Goal: Task Accomplishment & Management: Use online tool/utility

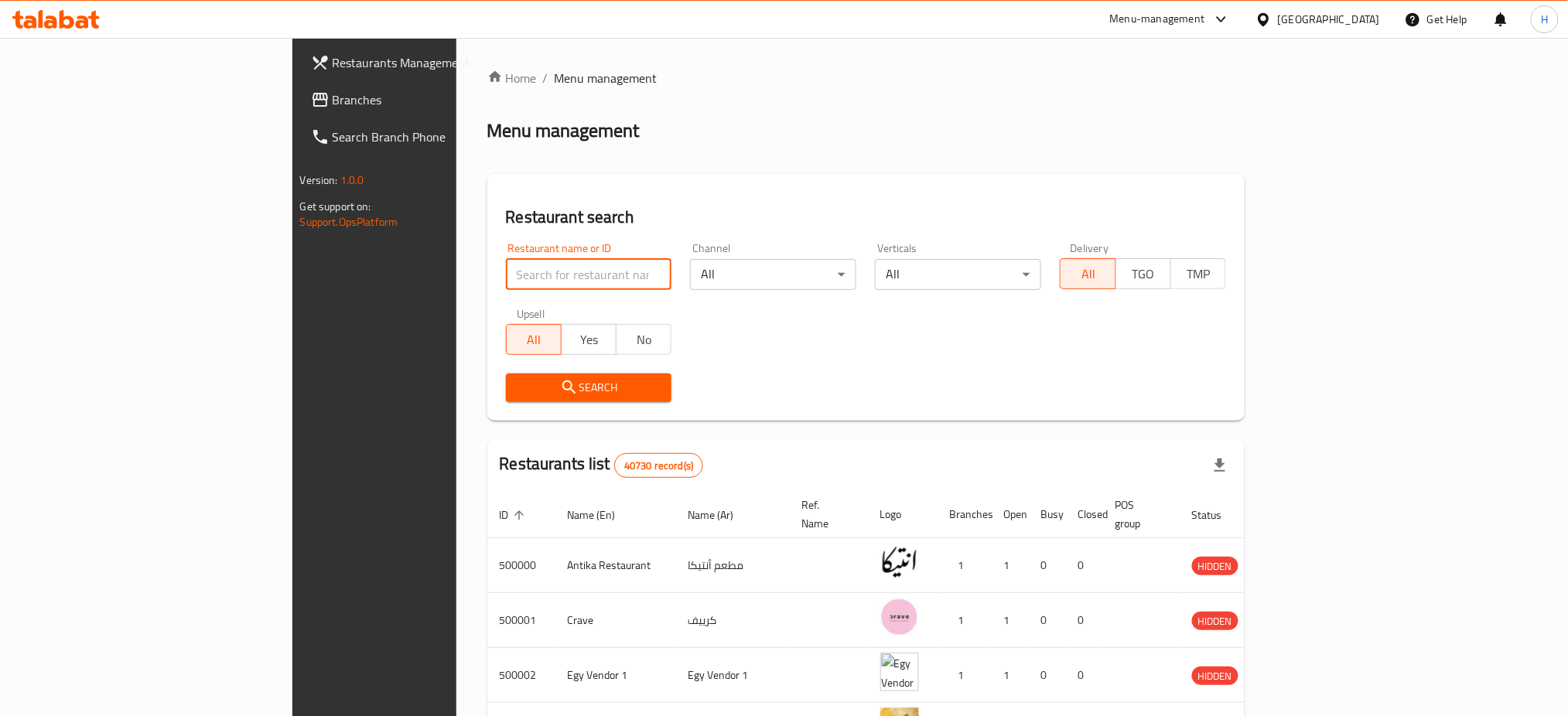
click at [506, 265] on input "search" at bounding box center [589, 274] width 166 height 31
paste input "622719"
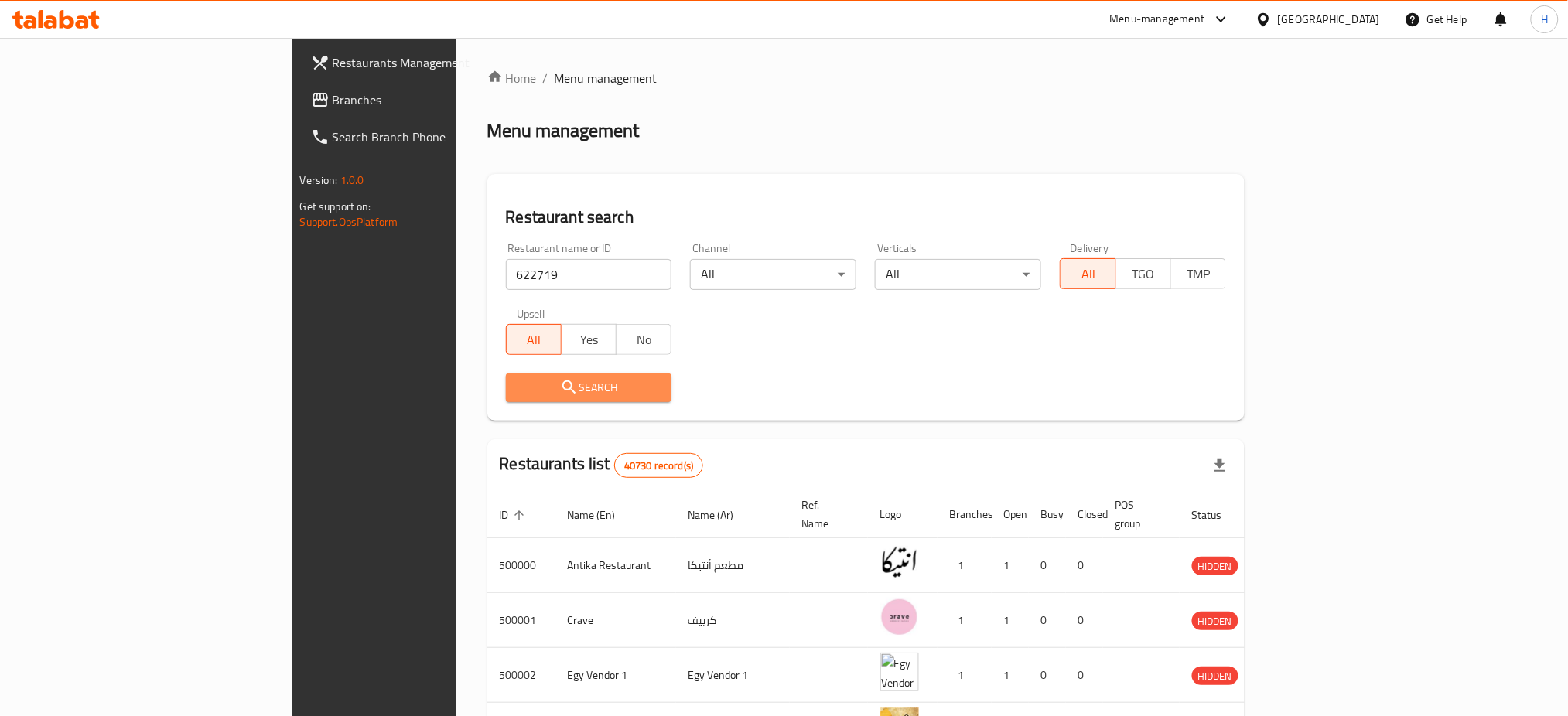
click at [518, 387] on span "Search" at bounding box center [589, 388] width 142 height 19
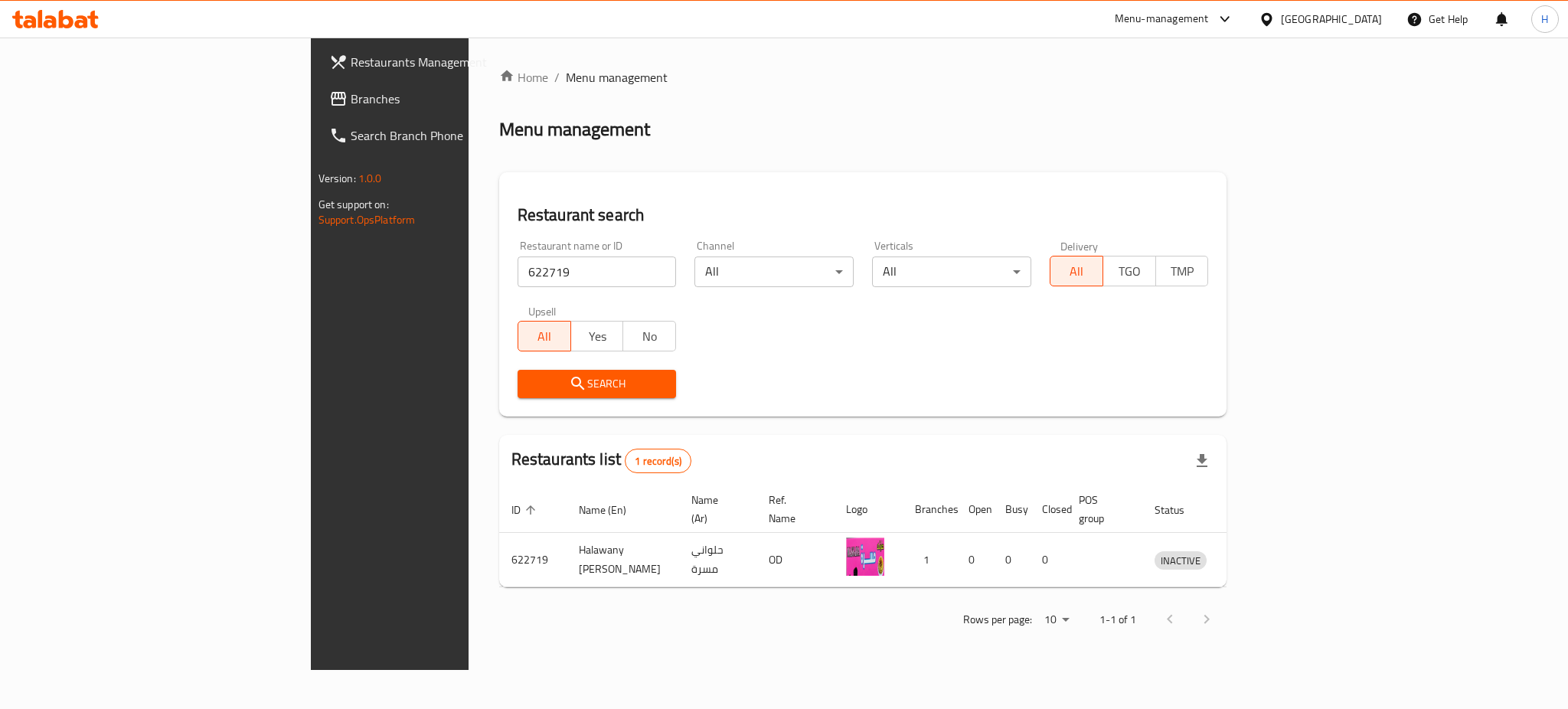
click at [517, 282] on input "622719" at bounding box center [597, 271] width 159 height 31
paste input "13857"
type input "613857"
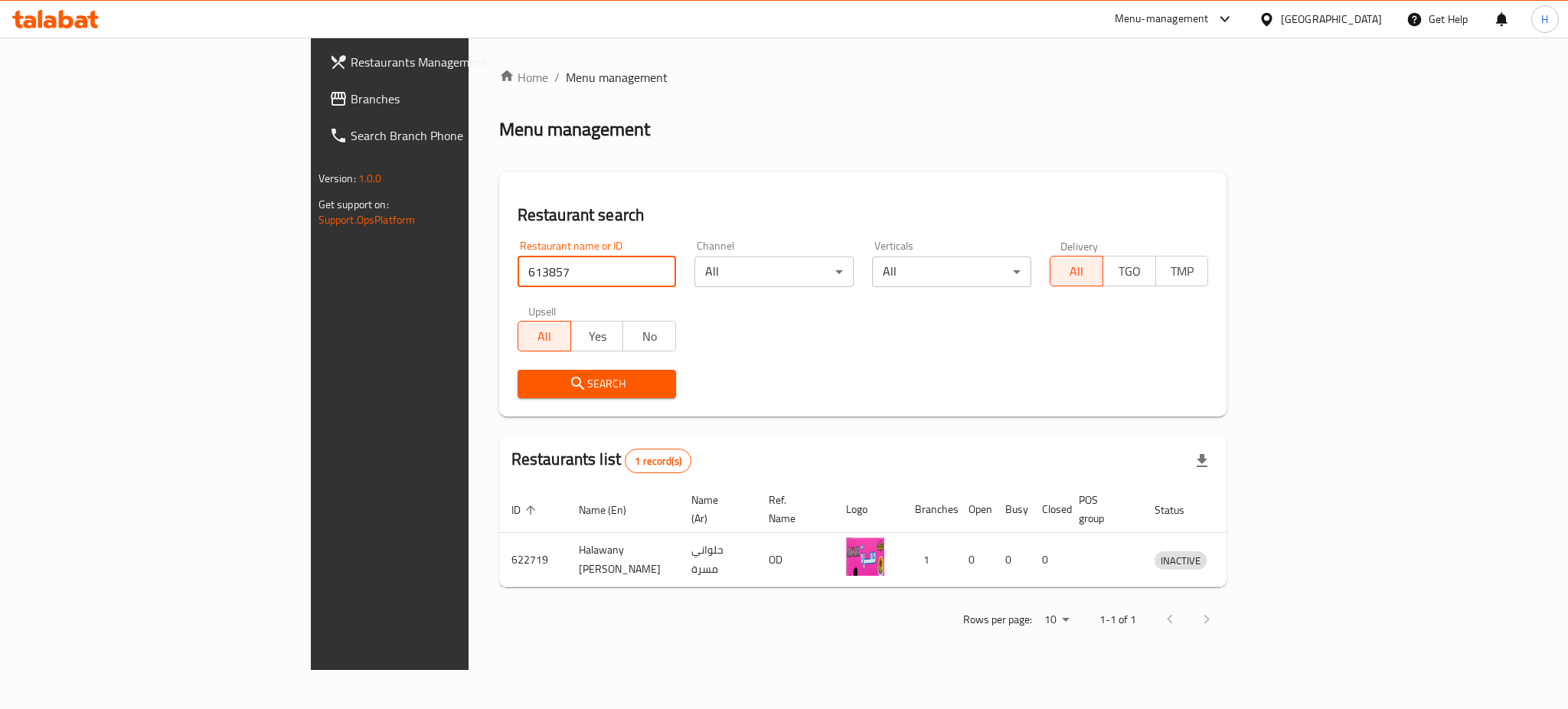
click button "Search" at bounding box center [597, 384] width 159 height 28
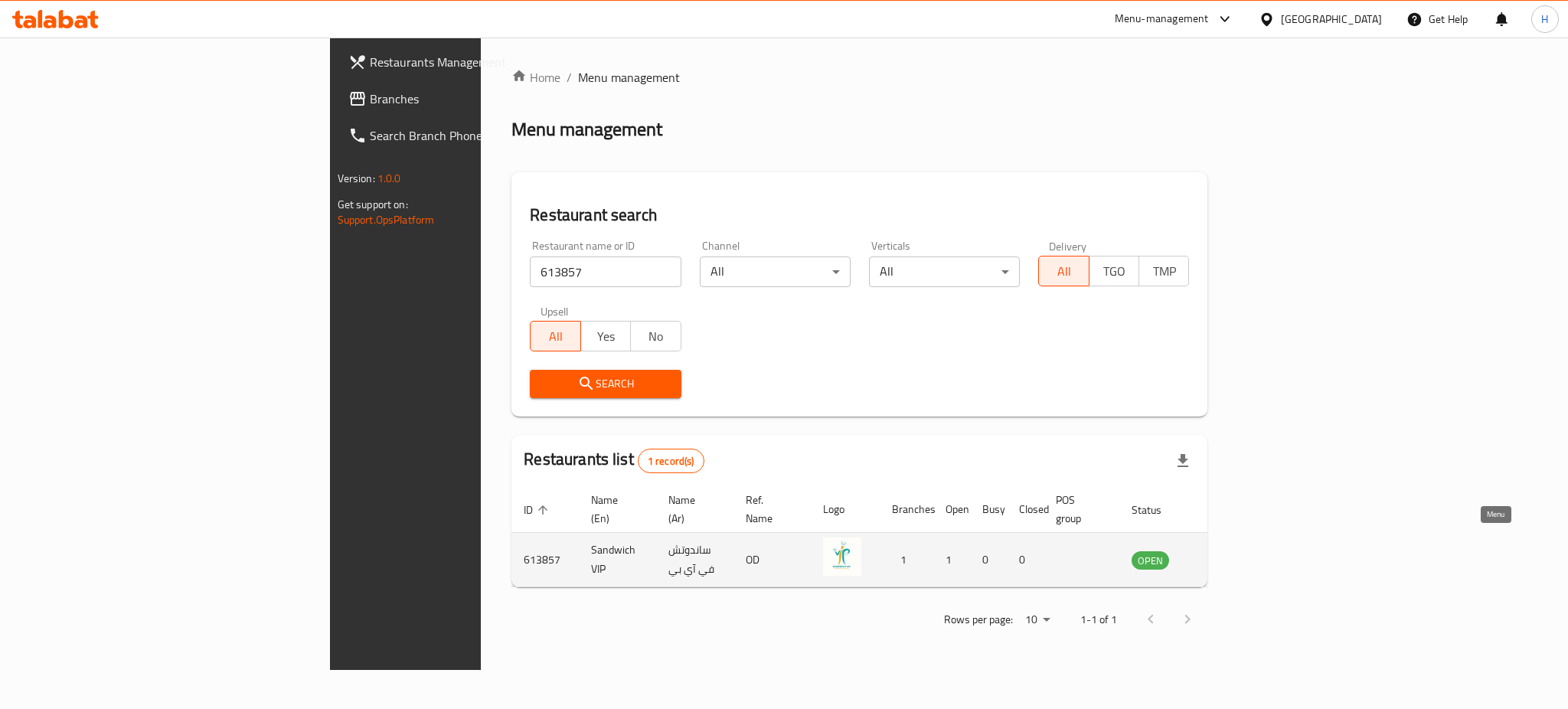
click at [1229, 554] on icon "enhanced table" at bounding box center [1221, 561] width 16 height 13
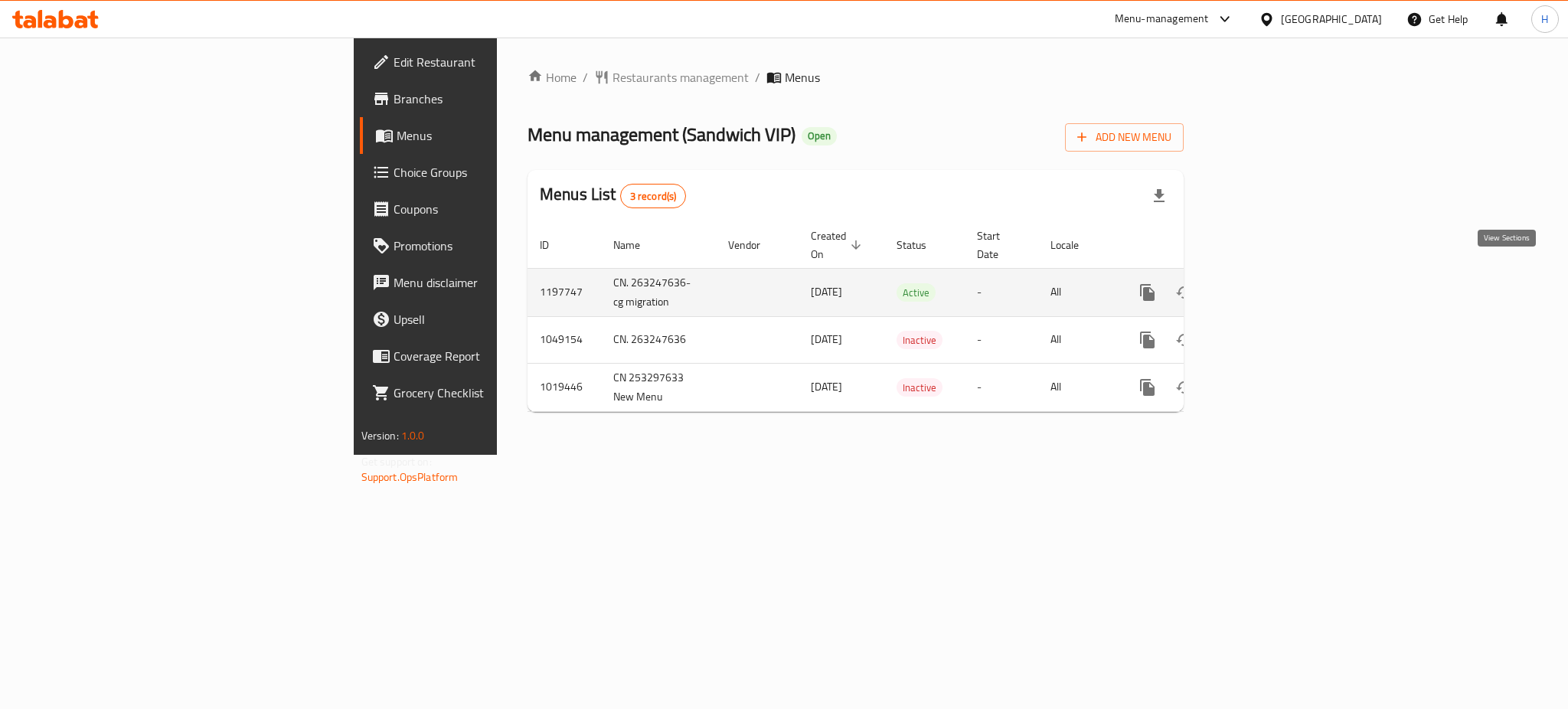
click at [1267, 283] on icon "enhanced table" at bounding box center [1258, 292] width 18 height 18
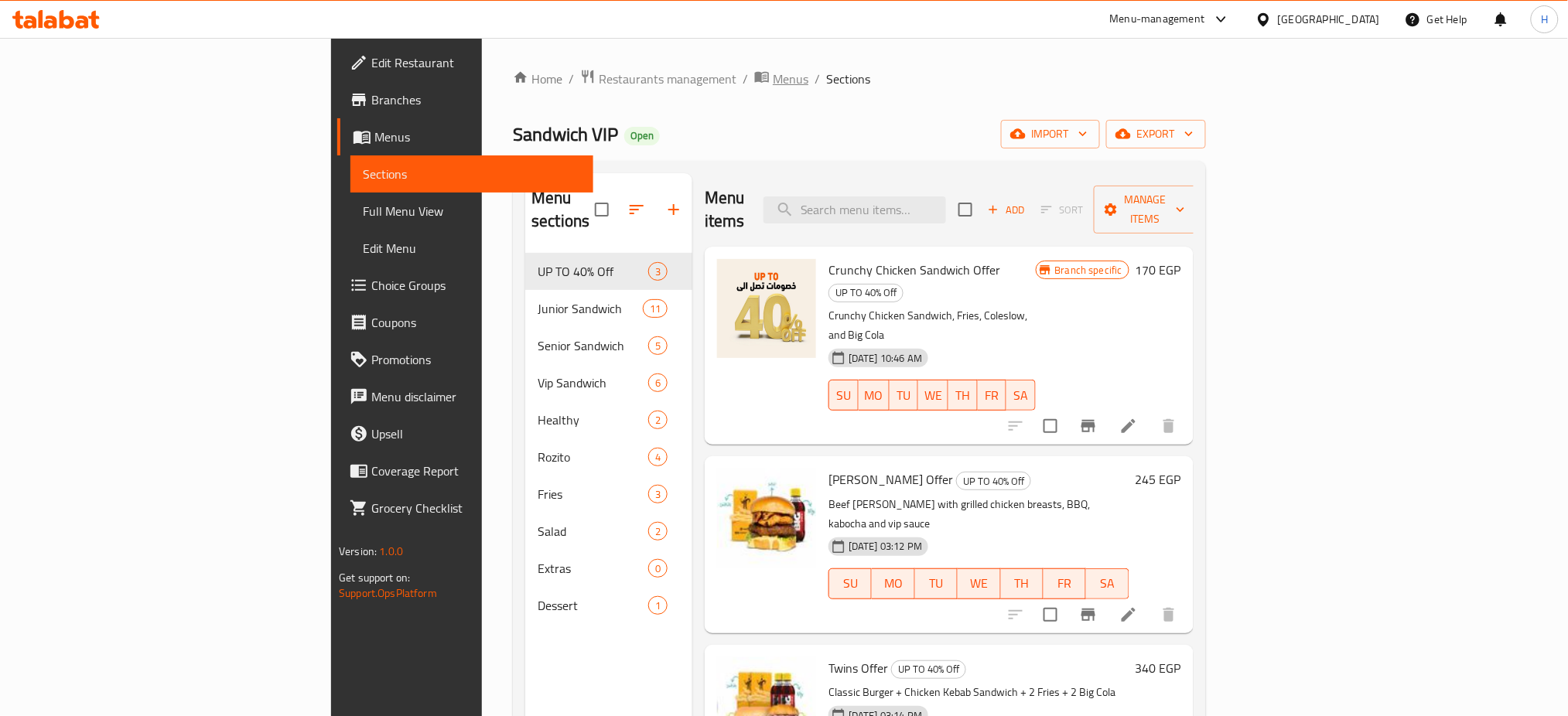
click at [773, 79] on span "Menus" at bounding box center [791, 78] width 36 height 18
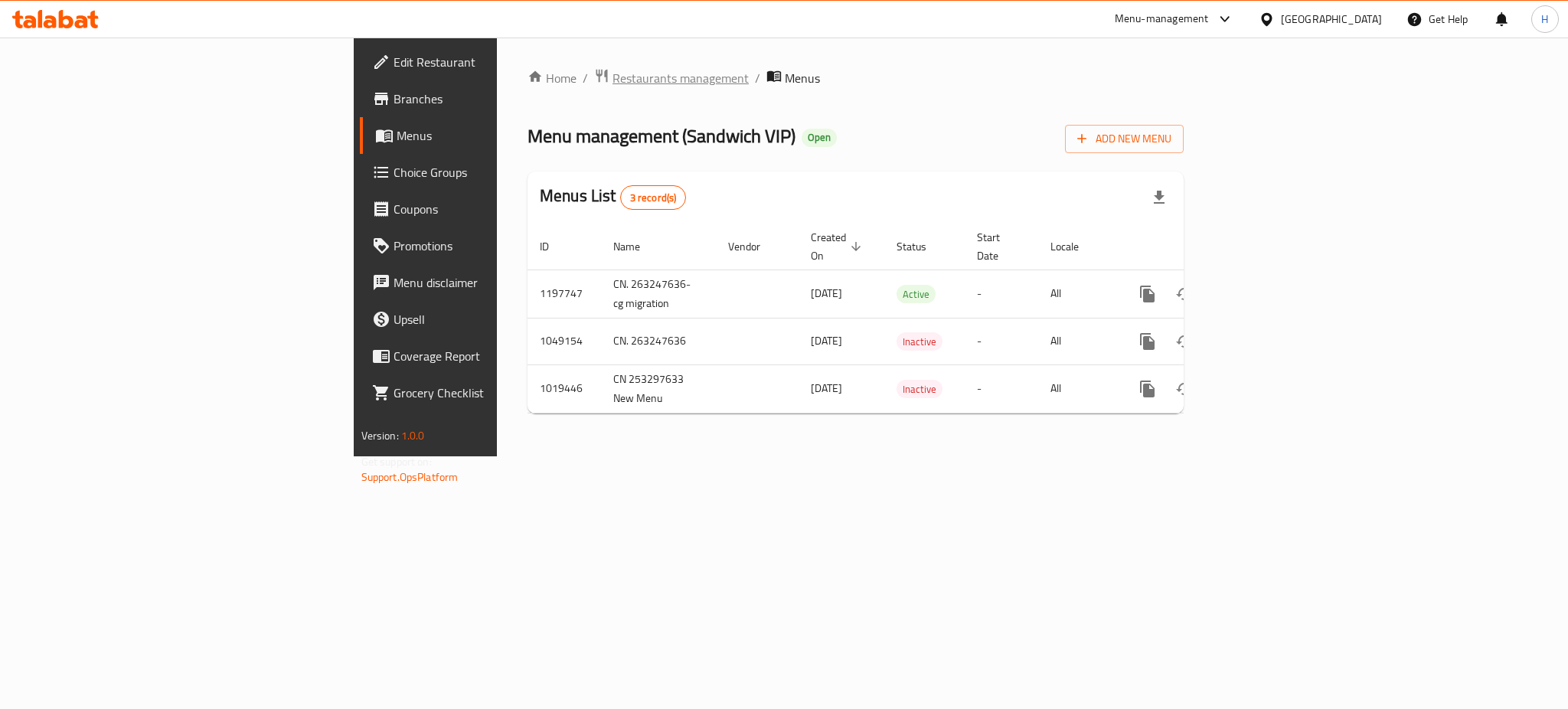
click at [612, 74] on span "Restaurants management" at bounding box center [681, 78] width 136 height 18
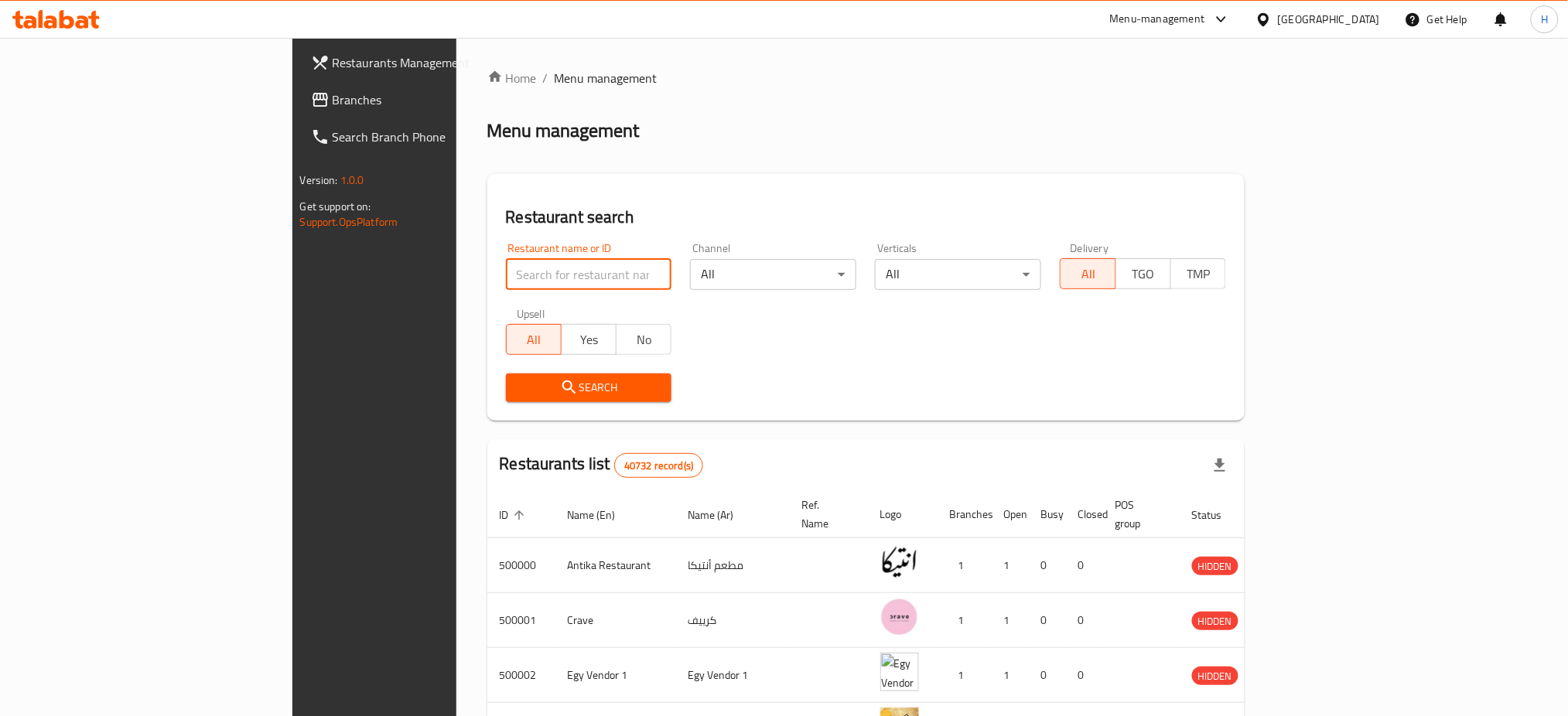
click at [506, 264] on input "search" at bounding box center [589, 274] width 166 height 31
paste input "697723"
type input "697723"
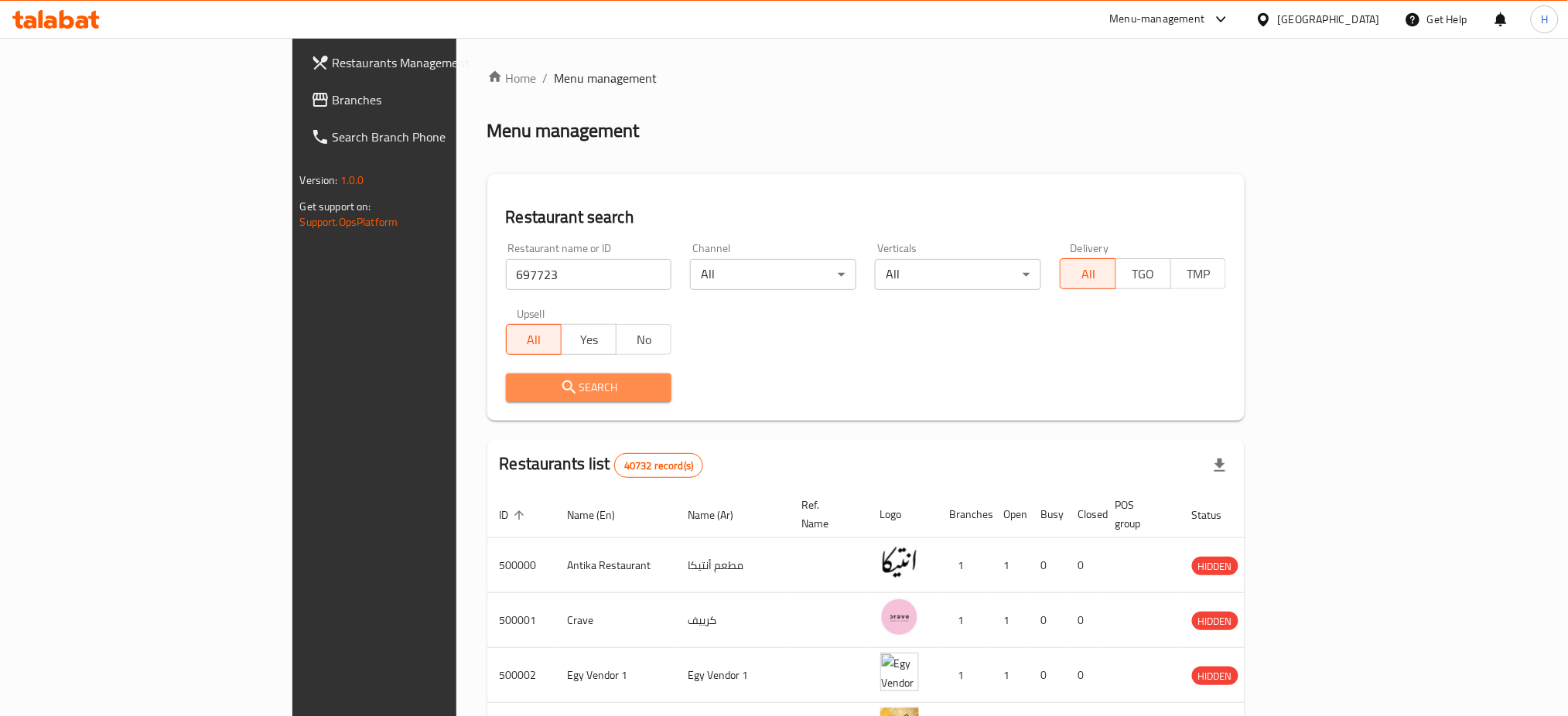
click at [539, 390] on span "Search" at bounding box center [589, 388] width 142 height 19
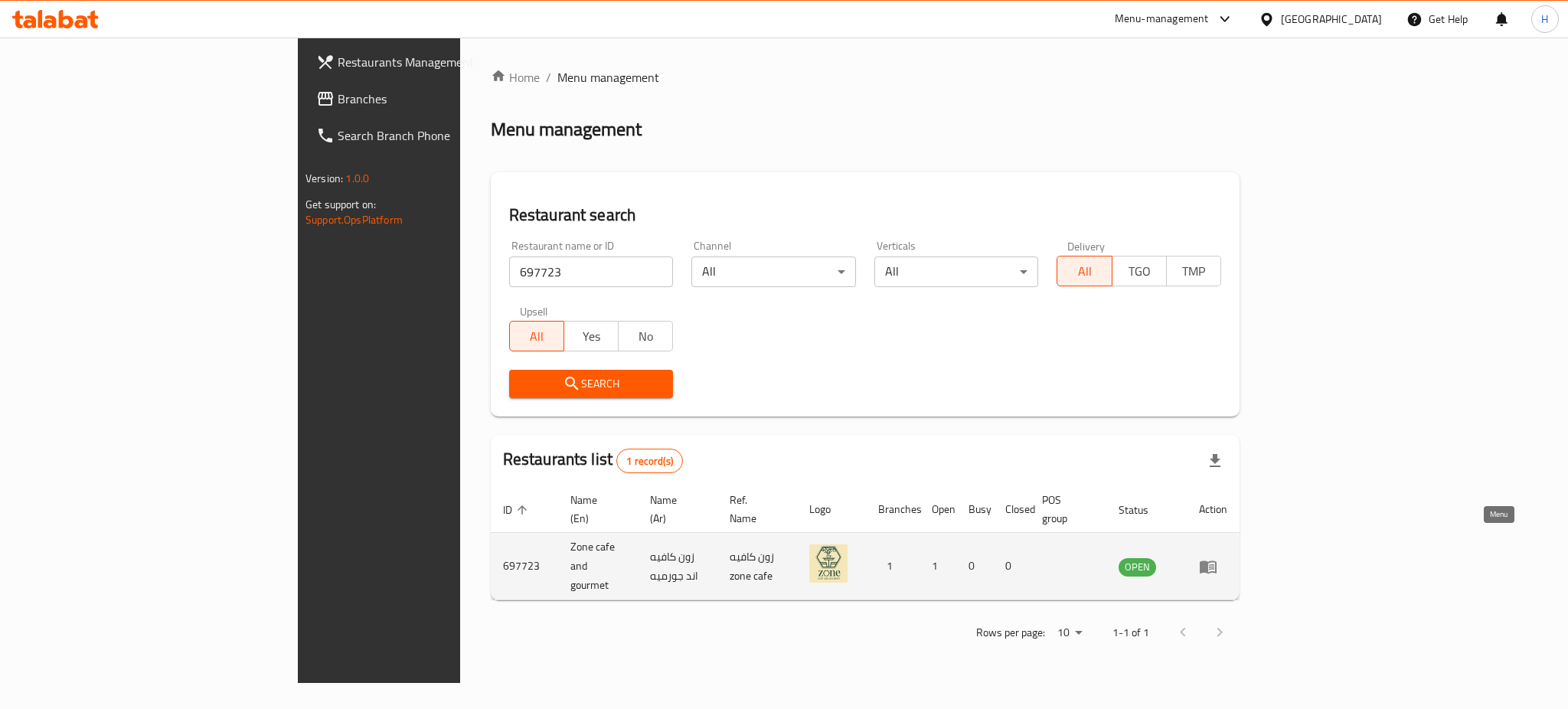
click at [1217, 561] on icon "enhanced table" at bounding box center [1207, 567] width 16 height 13
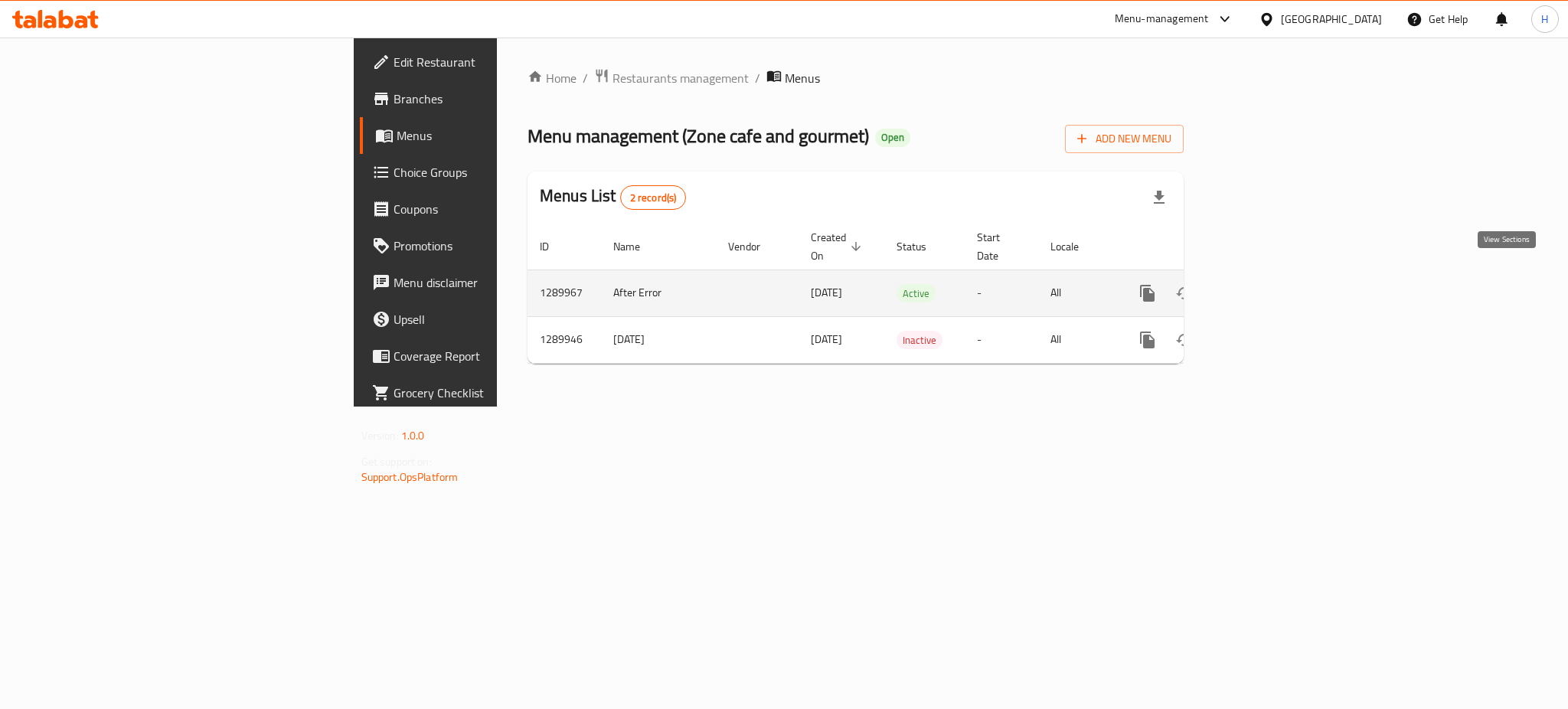
click at [1267, 284] on icon "enhanced table" at bounding box center [1258, 293] width 18 height 18
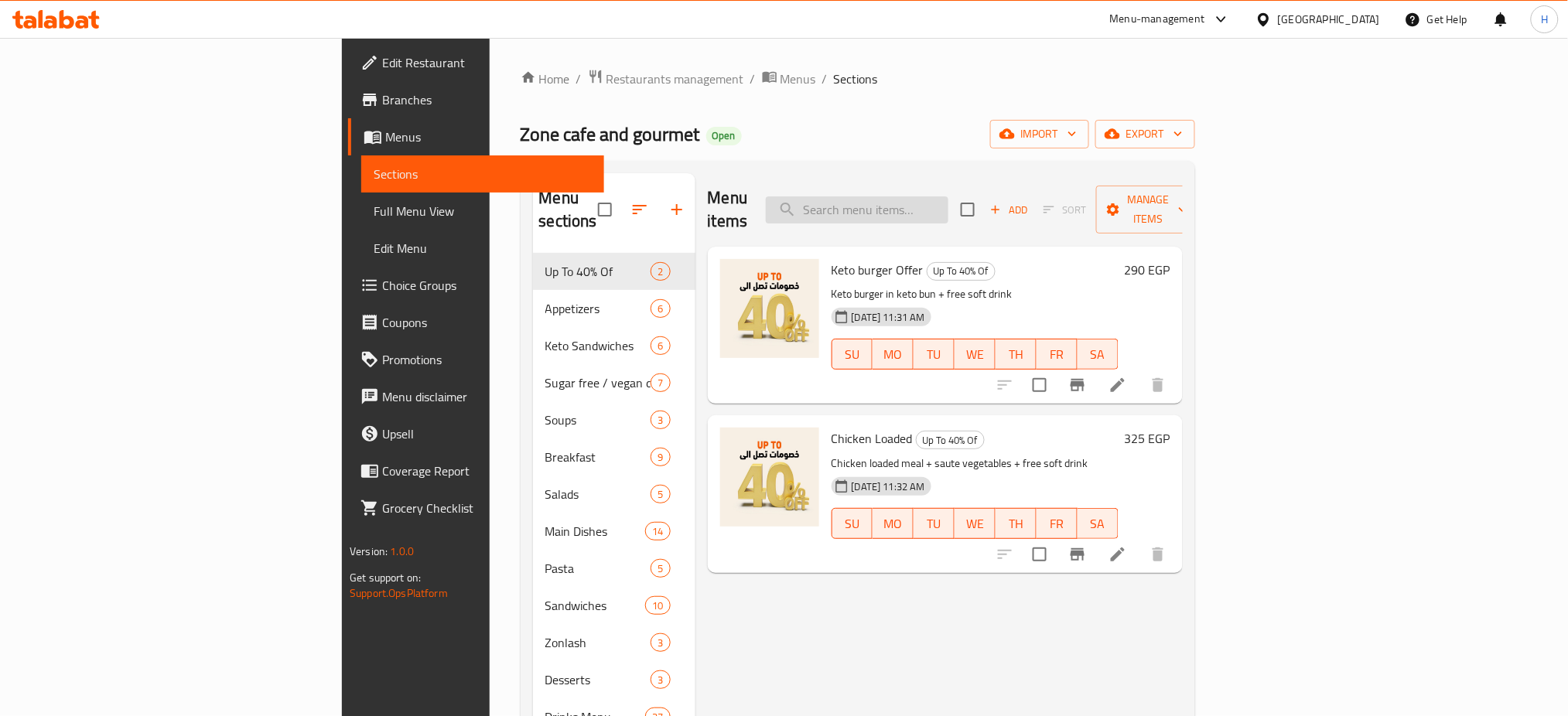
click at [948, 202] on input "search" at bounding box center [857, 210] width 182 height 27
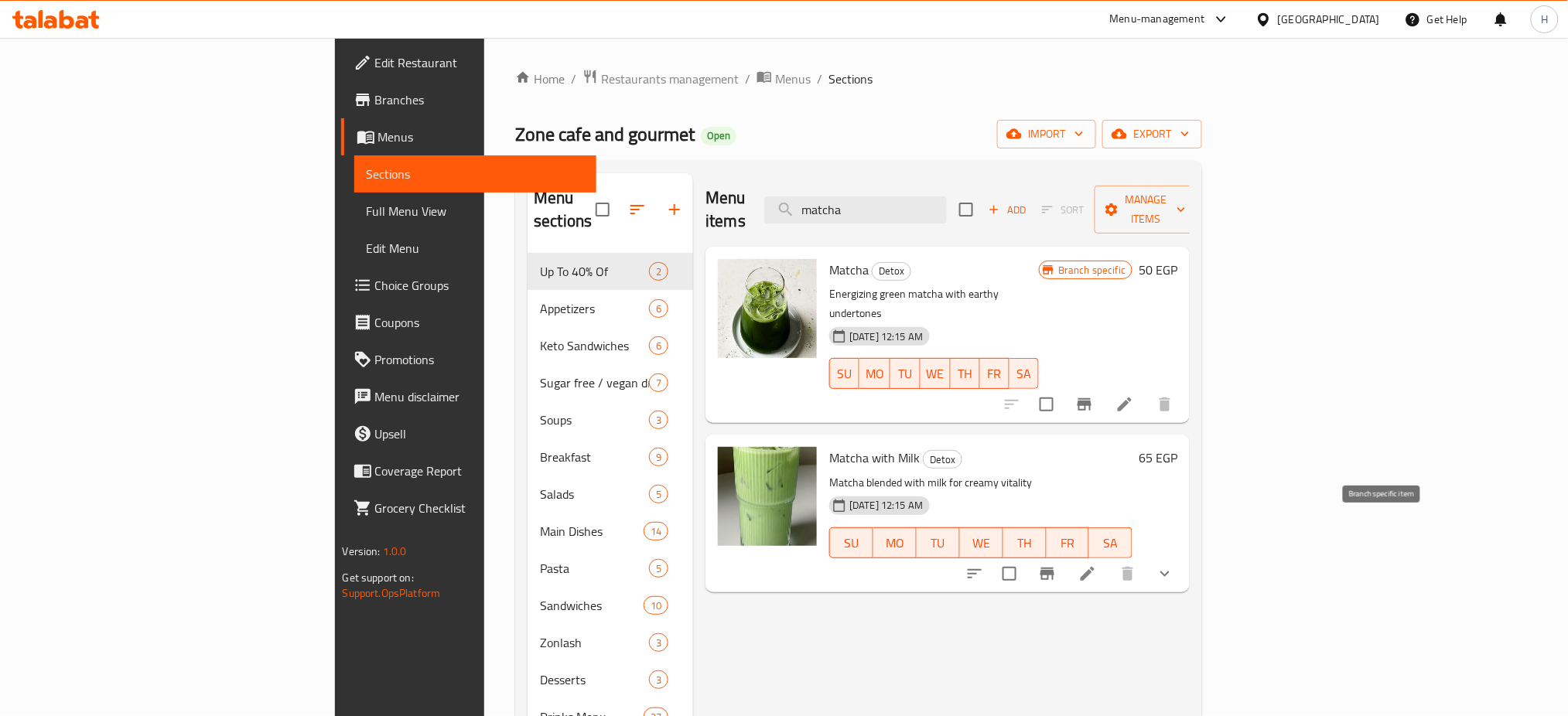
type input "matcha"
click at [1057, 565] on icon "Branch-specific-item" at bounding box center [1047, 573] width 18 height 18
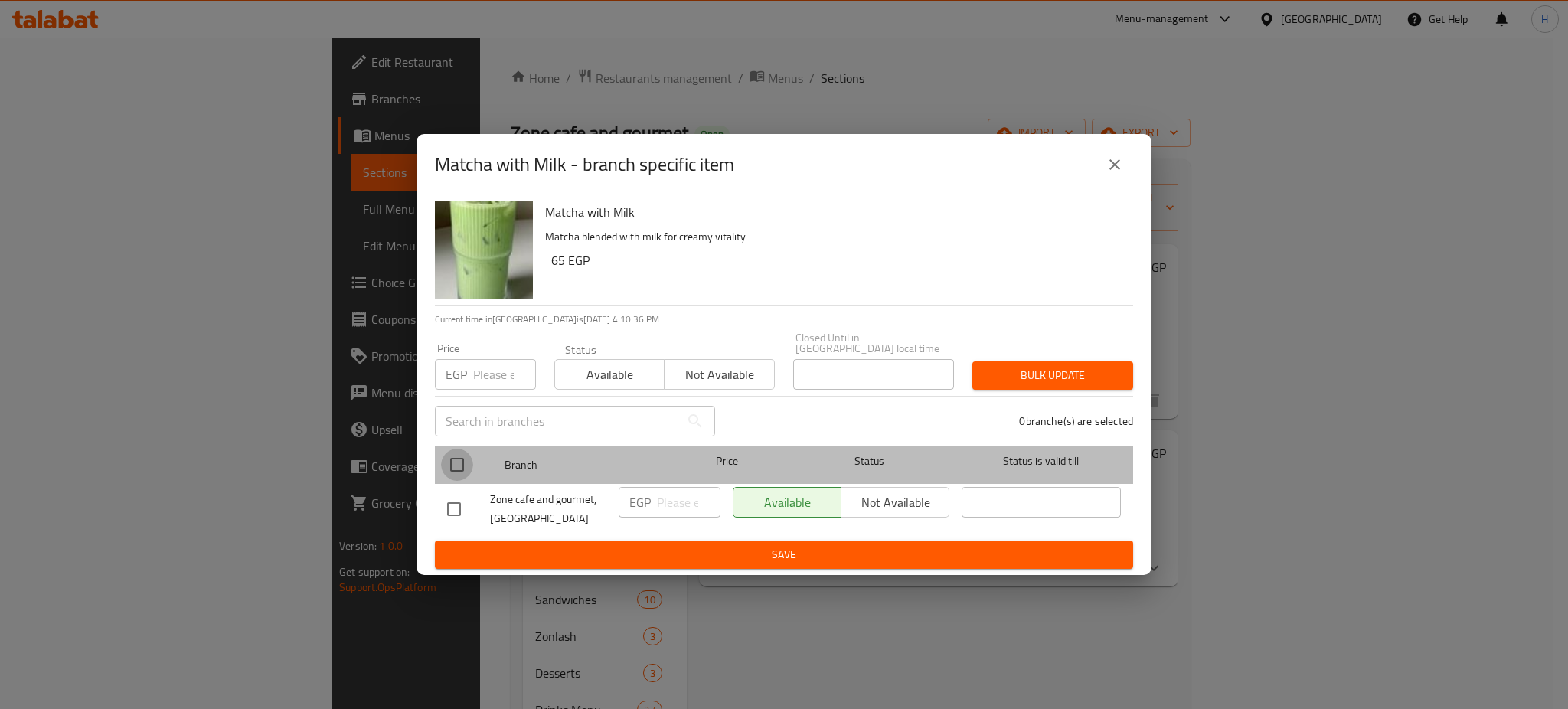
click at [460, 453] on input "checkbox" at bounding box center [456, 464] width 32 height 32
checkbox input "true"
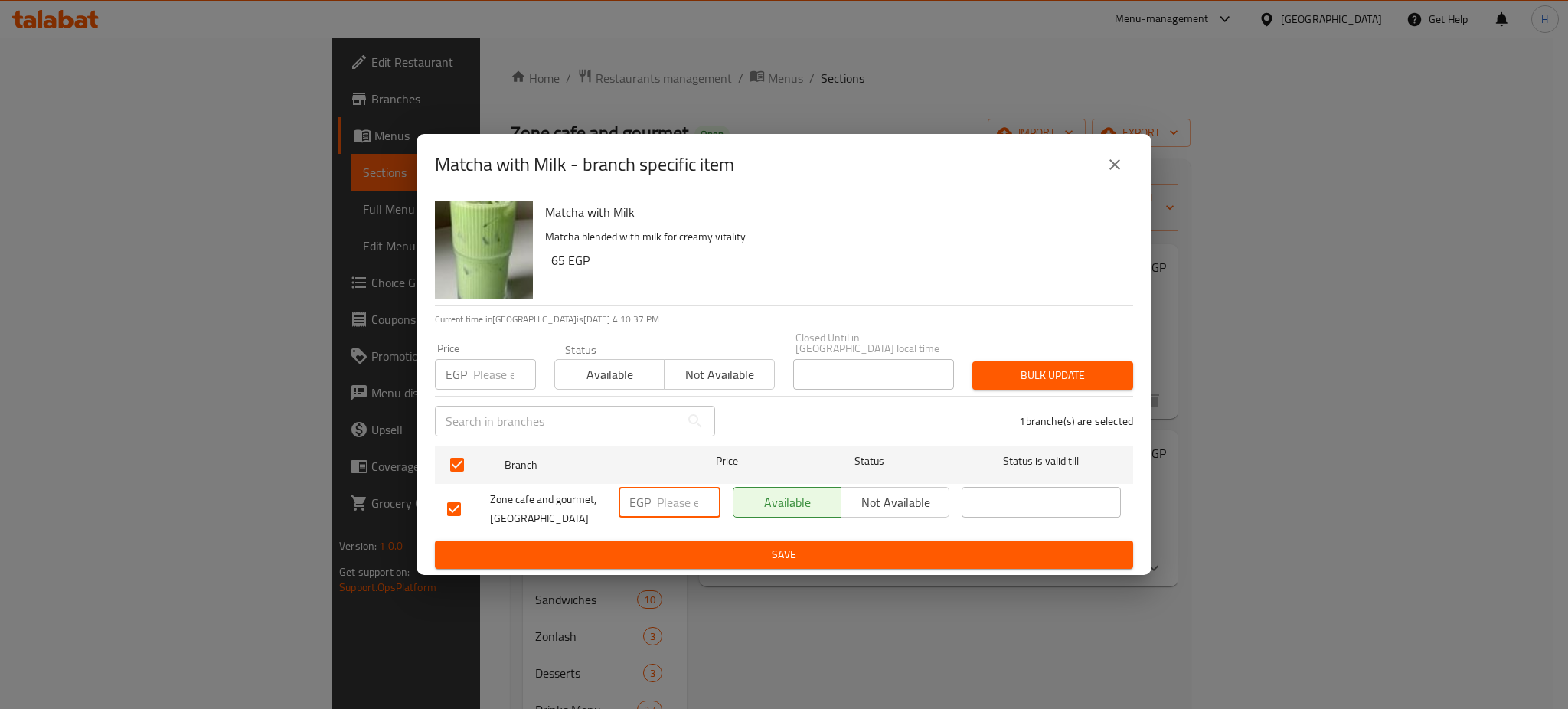
click at [667, 500] on input "number" at bounding box center [688, 502] width 64 height 31
type input "75"
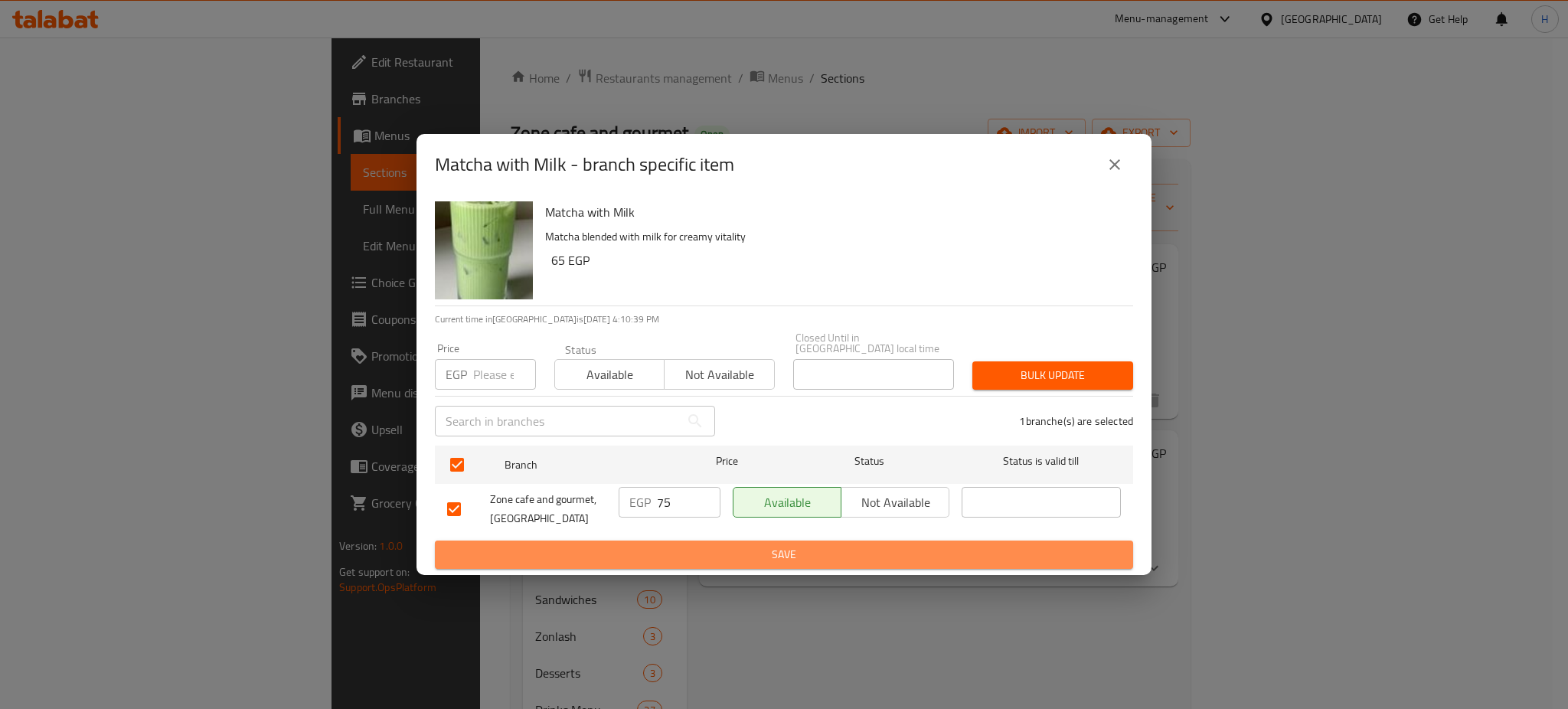
click at [734, 545] on span "Save" at bounding box center [783, 554] width 673 height 19
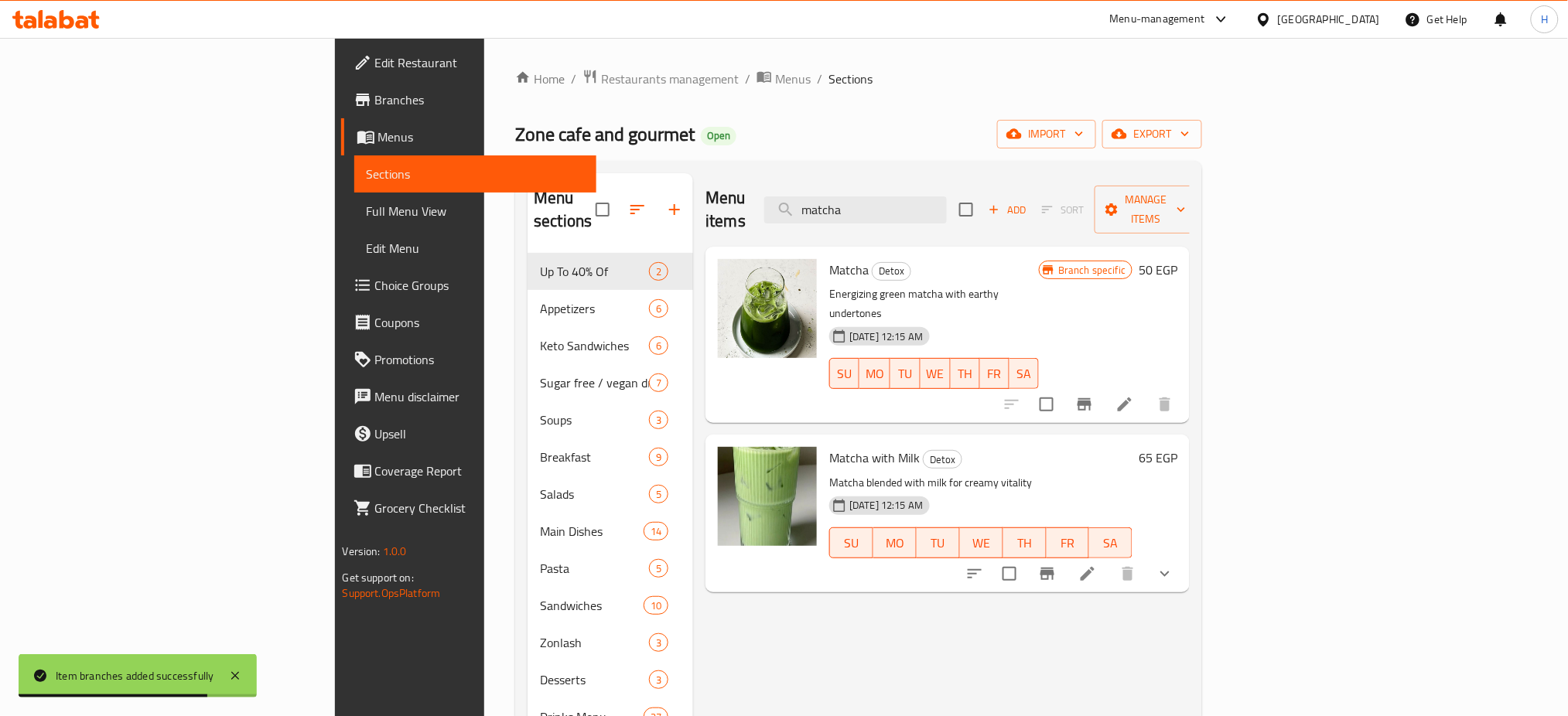
click at [1205, 21] on div "Menu-management" at bounding box center [1158, 19] width 95 height 18
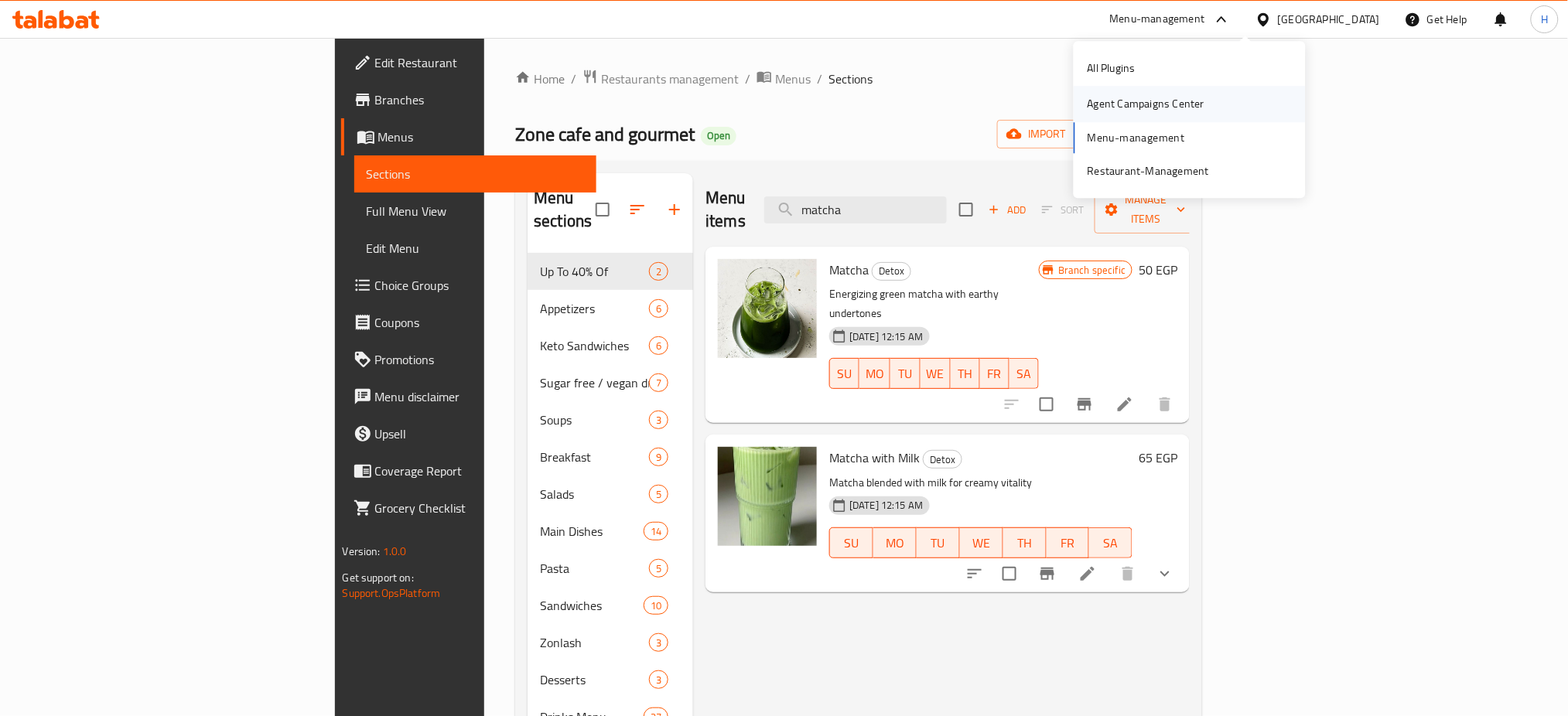
click at [1156, 103] on div "Agent Campaigns Center" at bounding box center [1146, 104] width 116 height 17
